Goal: Information Seeking & Learning: Learn about a topic

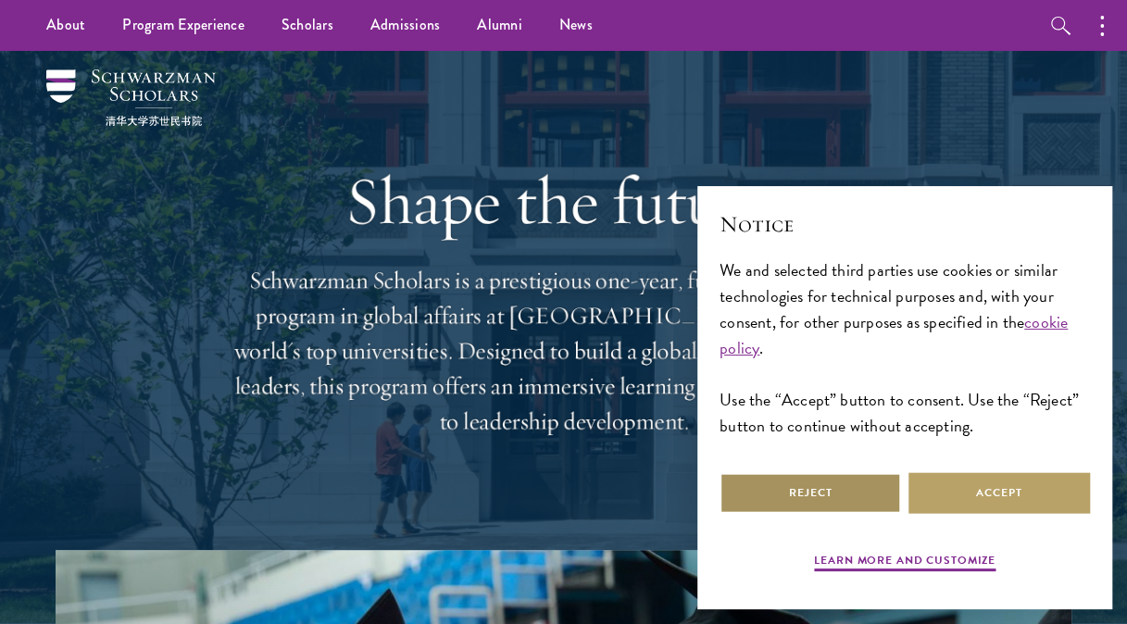
click at [806, 483] on button "Reject" at bounding box center [809, 493] width 181 height 42
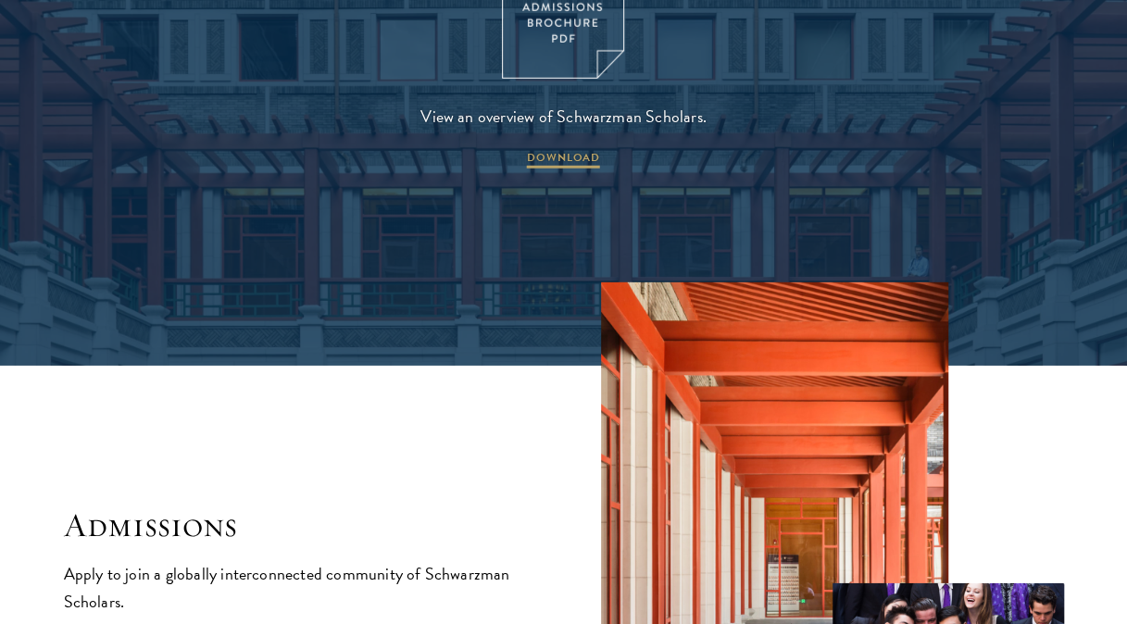
scroll to position [2778, 0]
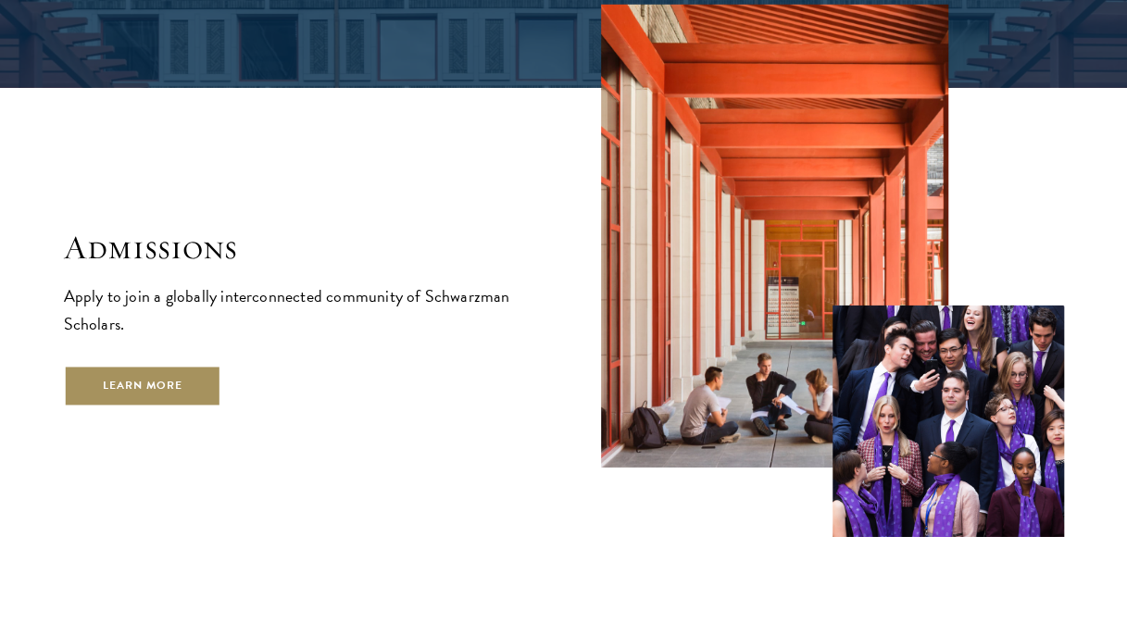
click at [107, 366] on link "Learn More" at bounding box center [143, 387] width 158 height 42
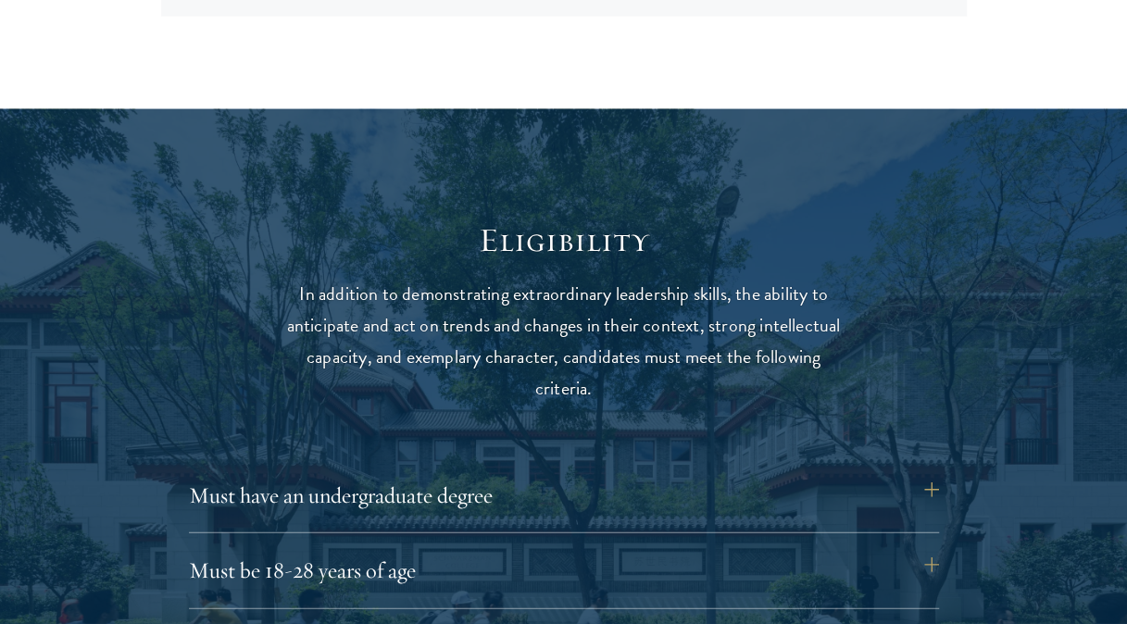
scroll to position [2315, 0]
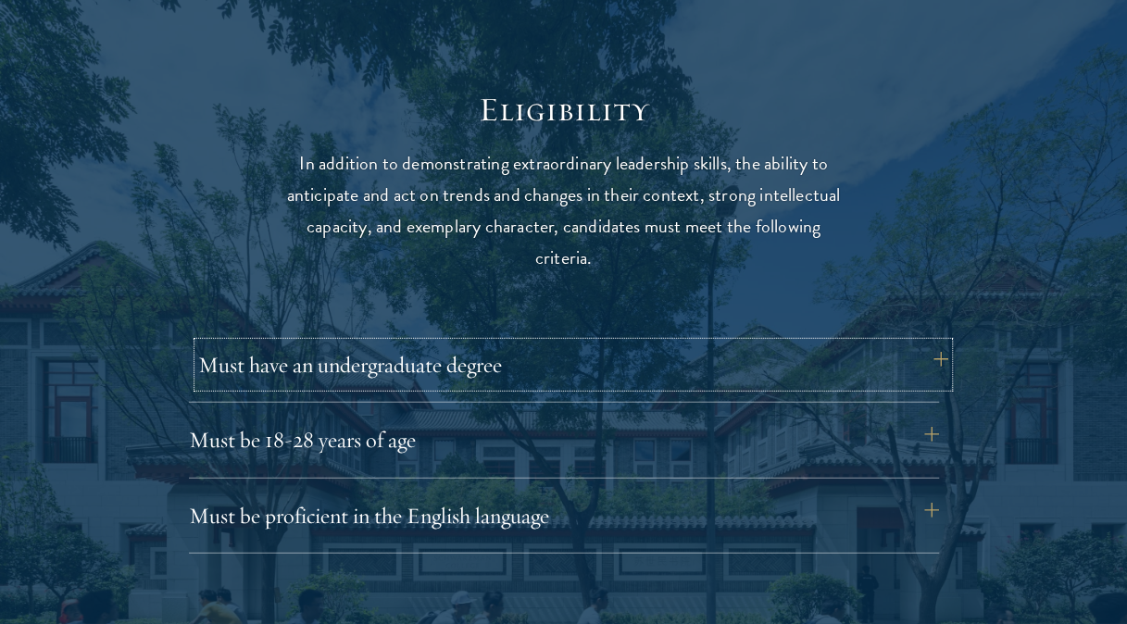
click at [535, 372] on button "Must have an undergraduate degree" at bounding box center [573, 365] width 750 height 44
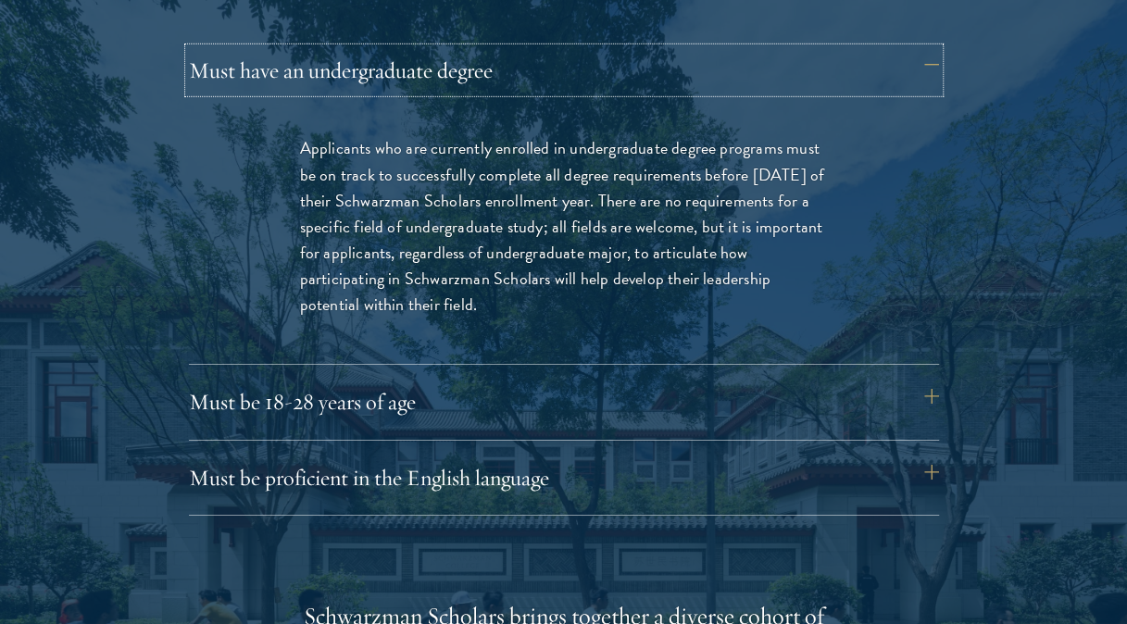
scroll to position [2685, 0]
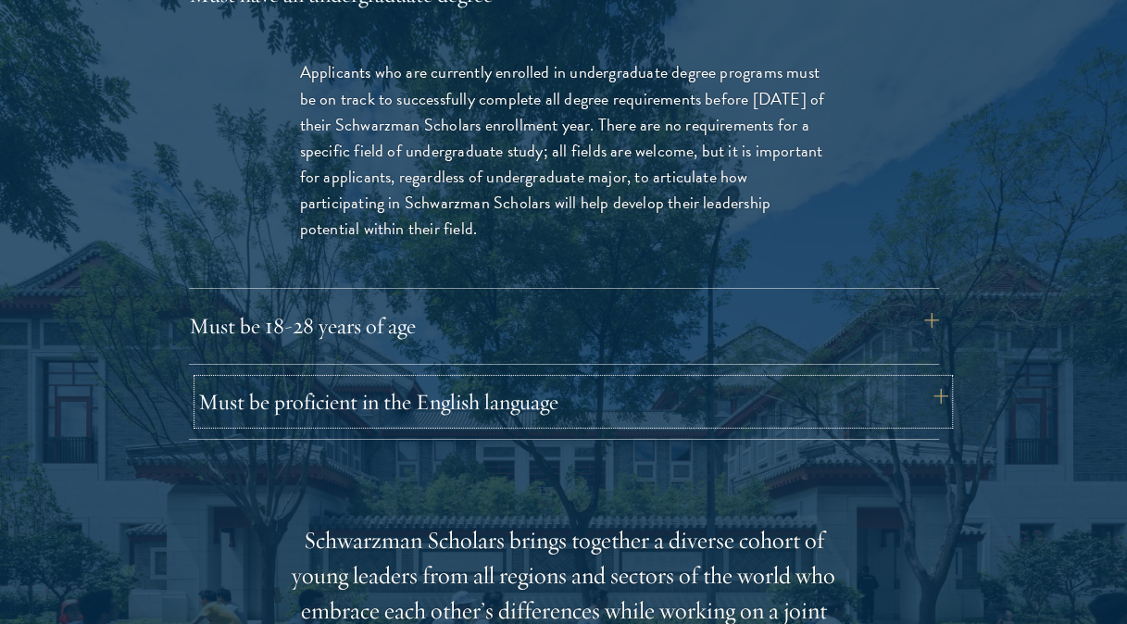
click at [498, 400] on button "Must be proficient in the English language" at bounding box center [573, 402] width 750 height 44
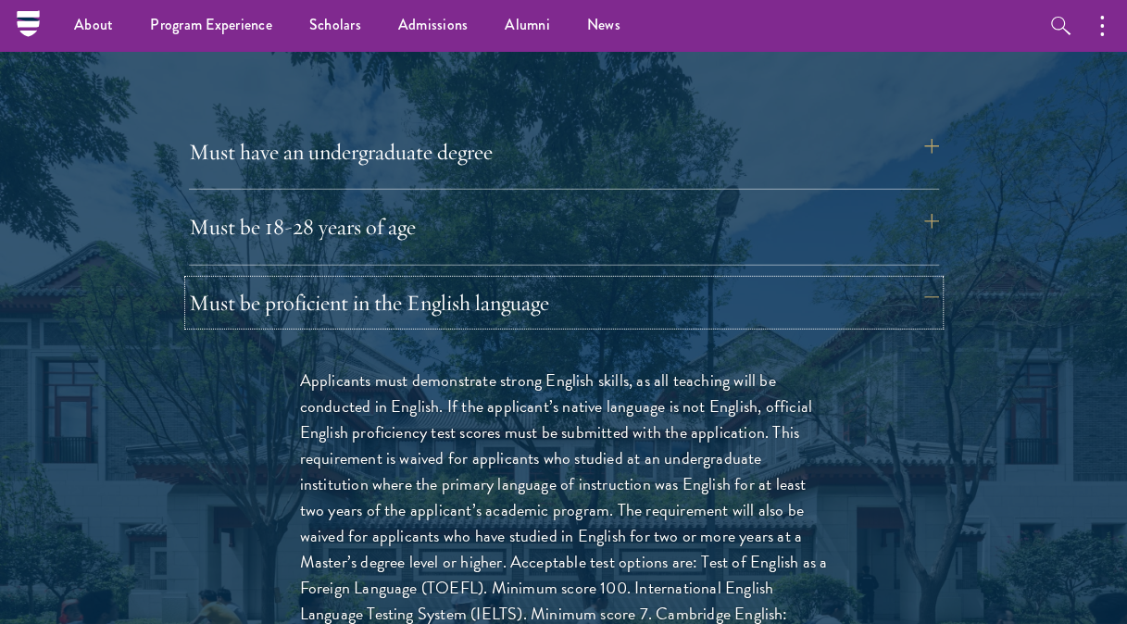
scroll to position [2500, 0]
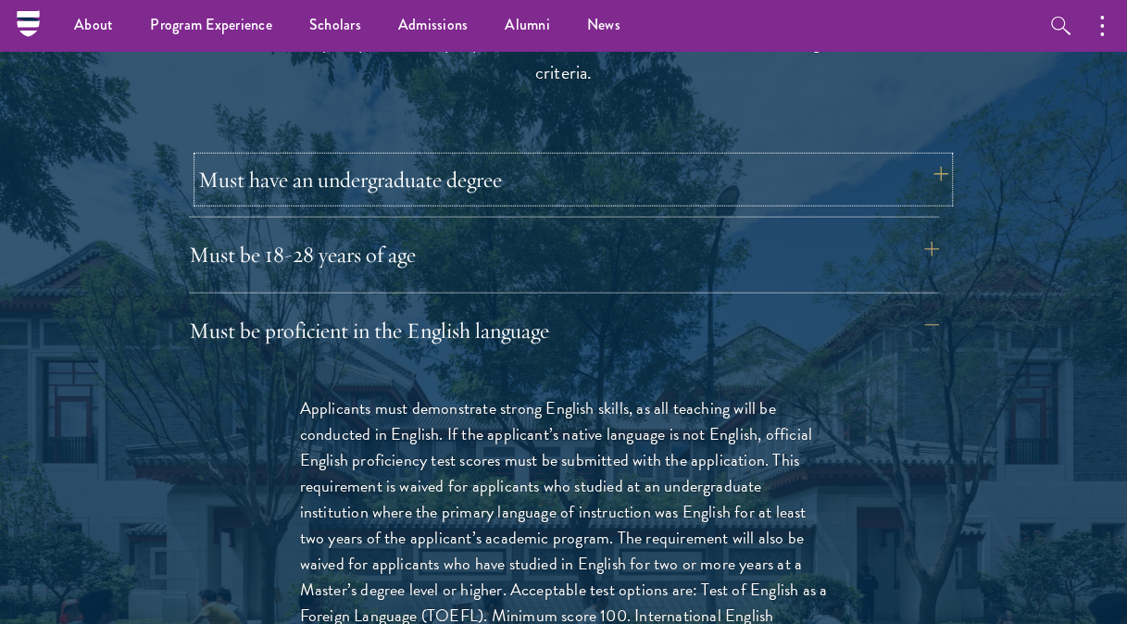
click at [582, 185] on button "Must have an undergraduate degree" at bounding box center [573, 179] width 750 height 44
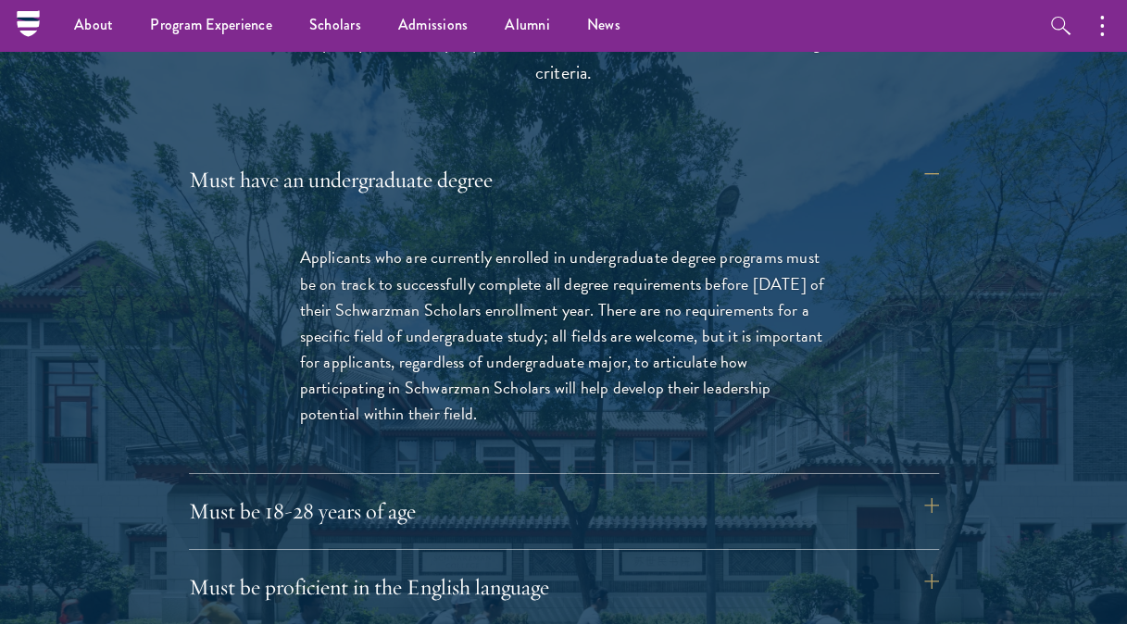
drag, startPoint x: 303, startPoint y: 256, endPoint x: 443, endPoint y: 428, distance: 221.8
click at [443, 428] on div "Applicants who are currently enrolled in undergraduate degree programs must be …" at bounding box center [563, 345] width 639 height 256
copy p "Applicants who are currently enrolled in undergraduate degree programs must be …"
